Goal: Navigation & Orientation: Find specific page/section

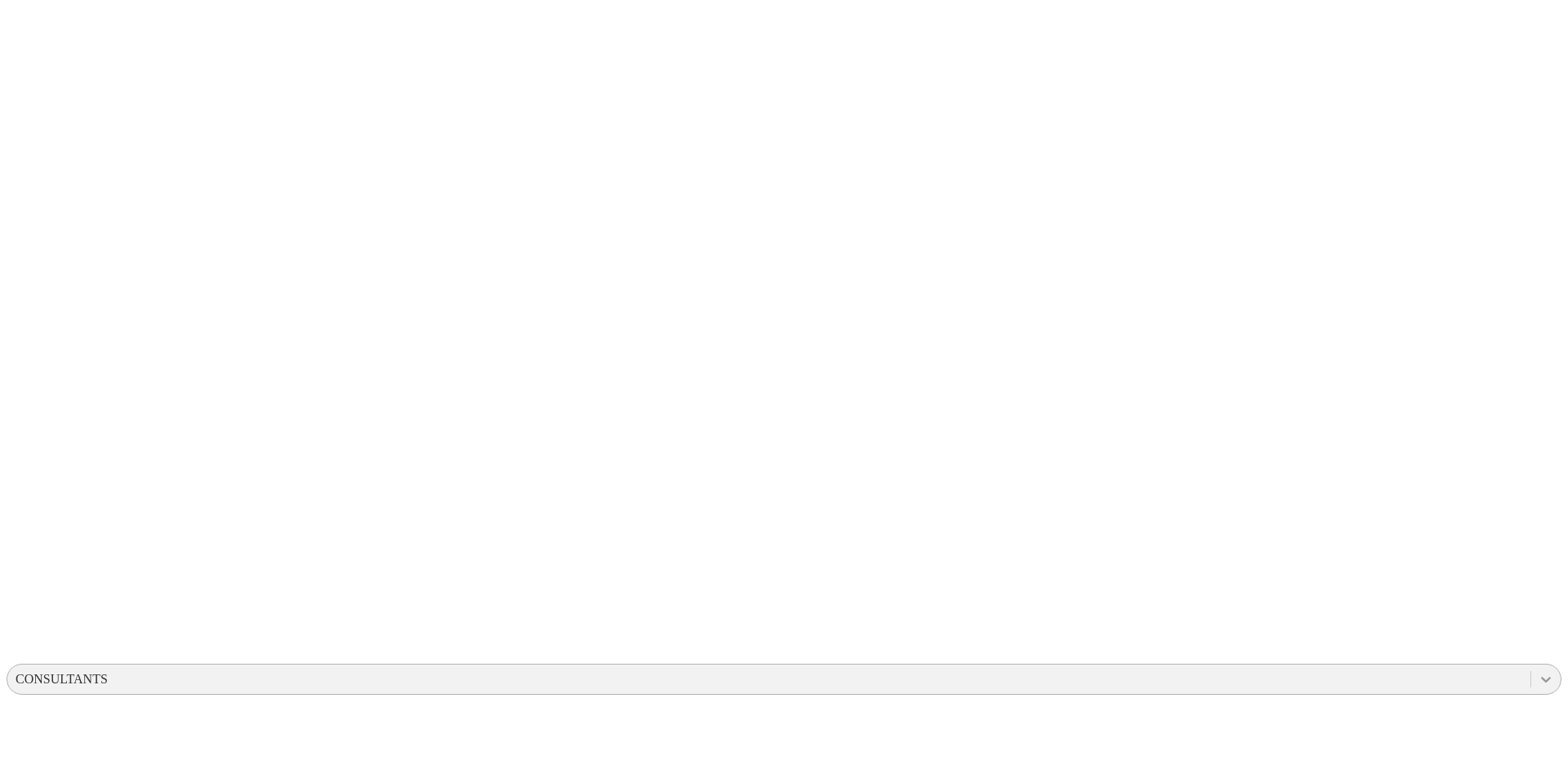
click at [1538, 671] on icon at bounding box center [1546, 678] width 16 height 16
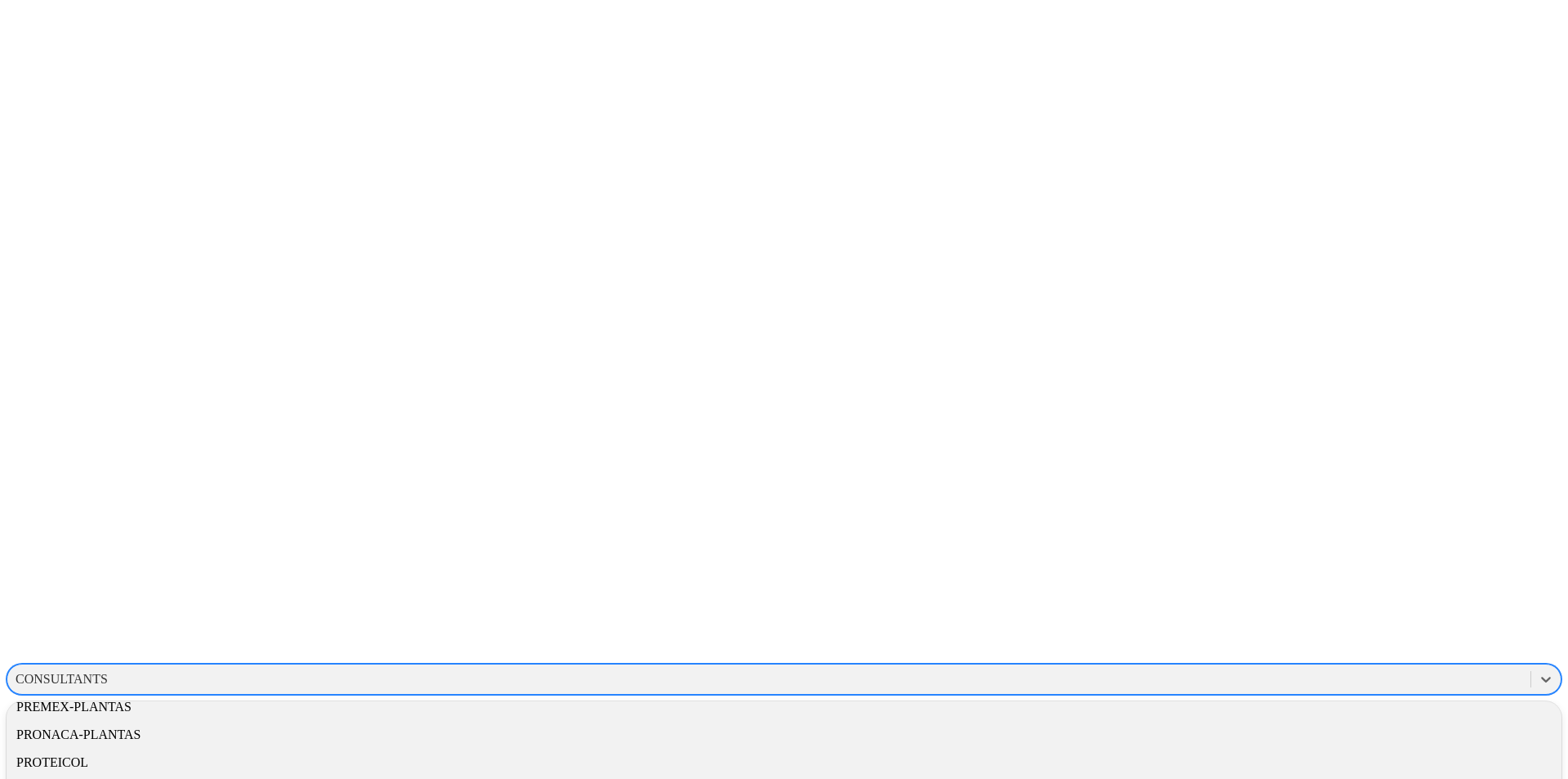
scroll to position [957, 0]
